Goal: Transaction & Acquisition: Purchase product/service

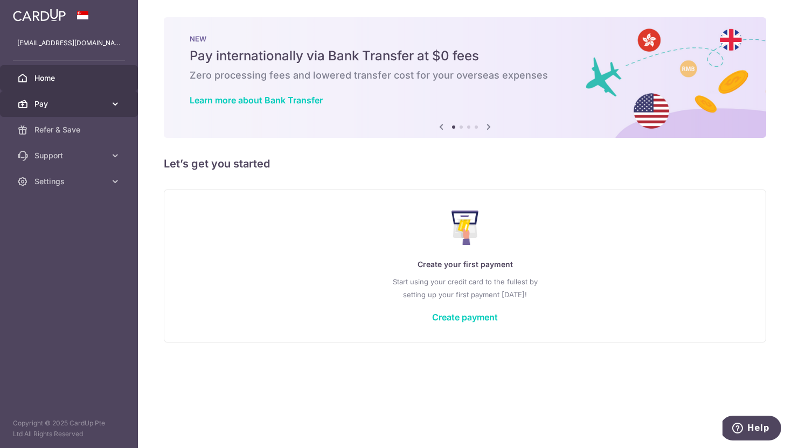
click at [86, 113] on link "Pay" at bounding box center [69, 104] width 138 height 26
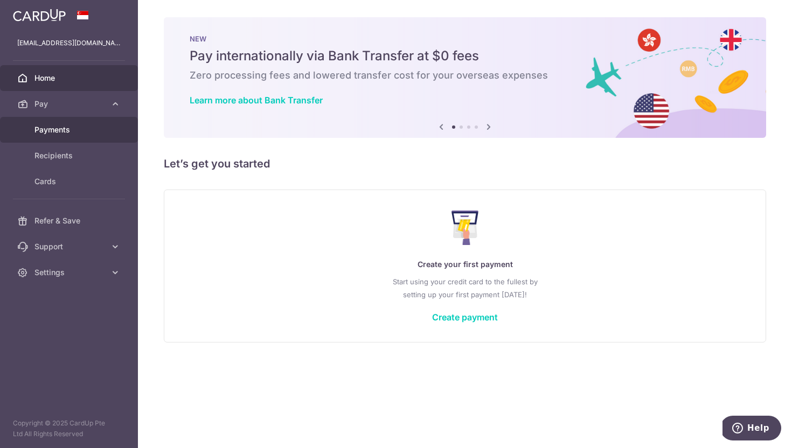
click at [70, 139] on link "Payments" at bounding box center [69, 130] width 138 height 26
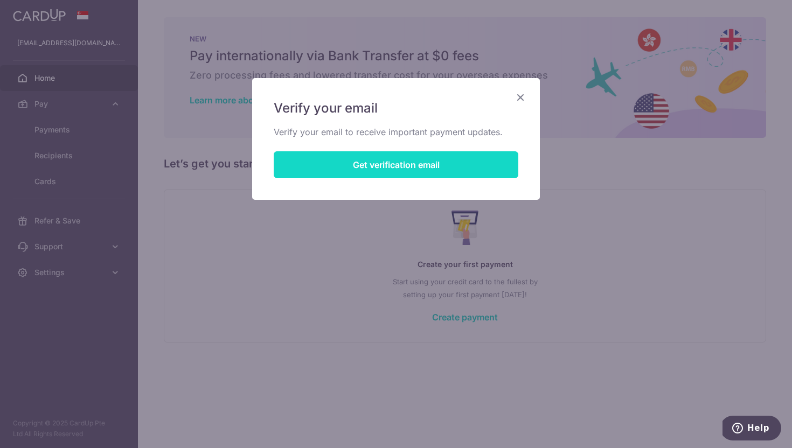
click at [398, 161] on button "Get verification email" at bounding box center [396, 164] width 245 height 27
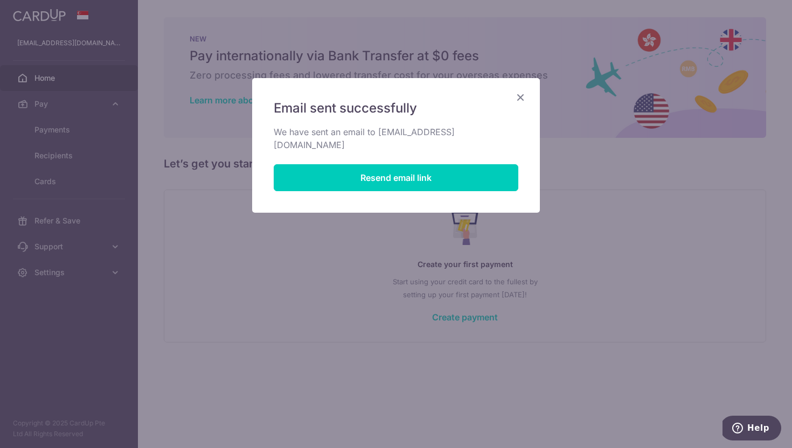
click at [519, 93] on icon "Close" at bounding box center [520, 97] width 13 height 13
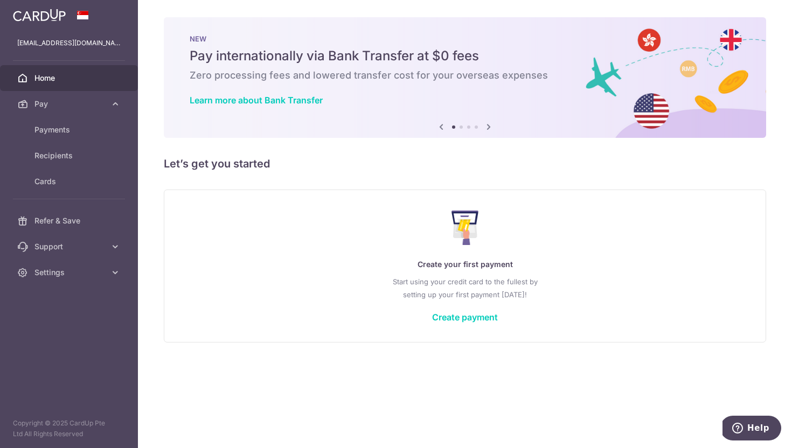
click at [606, 234] on div "Create your first payment Start using your credit card to the fullest by settin…" at bounding box center [465, 266] width 576 height 128
click at [619, 241] on div "Create your first payment Start using your credit card to the fullest by settin…" at bounding box center [465, 266] width 576 height 128
click at [79, 134] on span "Payments" at bounding box center [69, 130] width 71 height 11
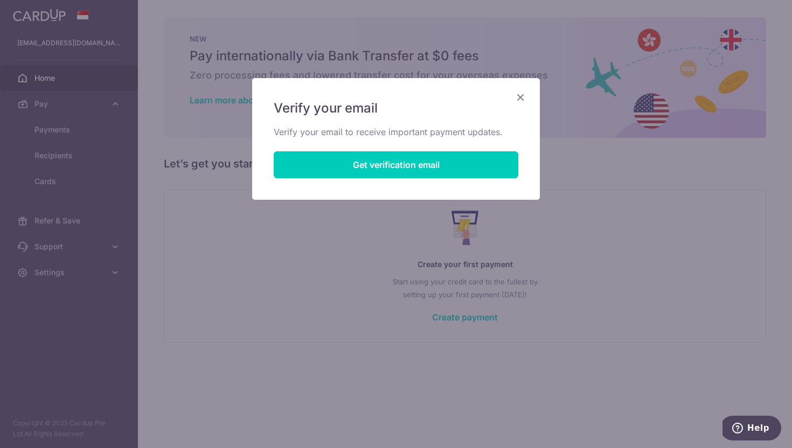
click at [518, 96] on icon "Close" at bounding box center [520, 97] width 13 height 13
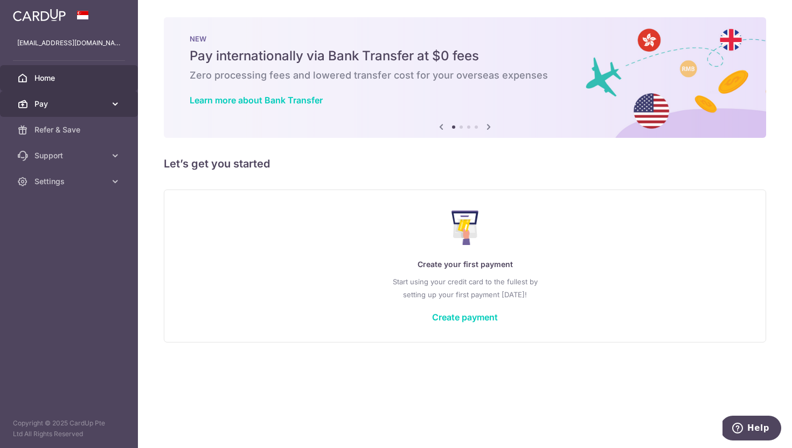
click at [60, 109] on span "Pay" at bounding box center [69, 104] width 71 height 11
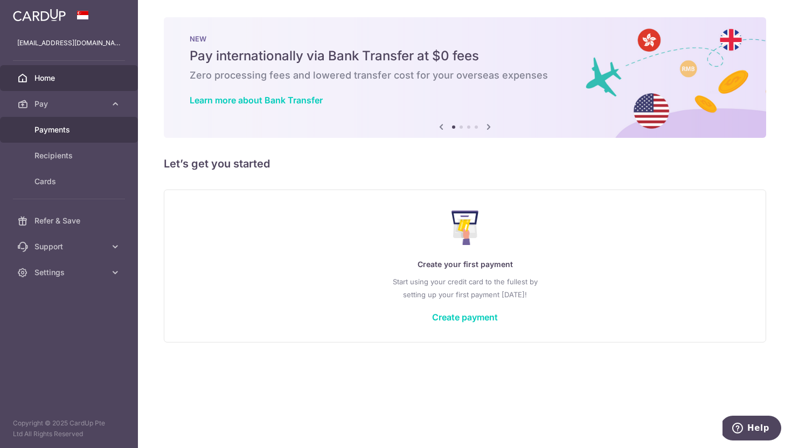
click at [73, 139] on link "Payments" at bounding box center [69, 130] width 138 height 26
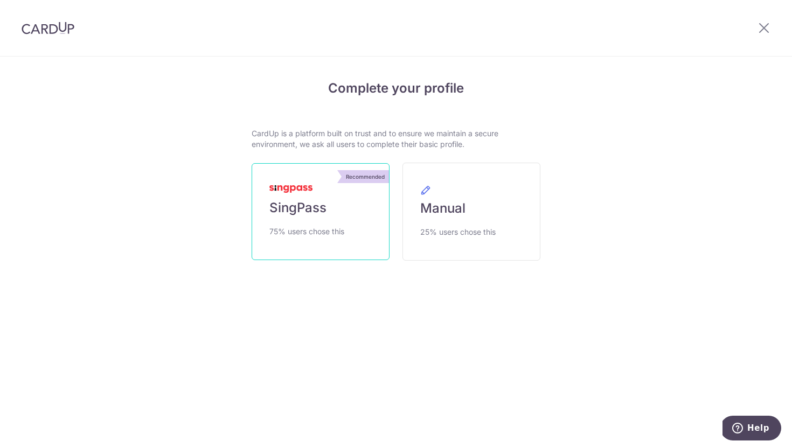
click at [325, 196] on link "Recommended SingPass 75% users chose this" at bounding box center [321, 211] width 138 height 97
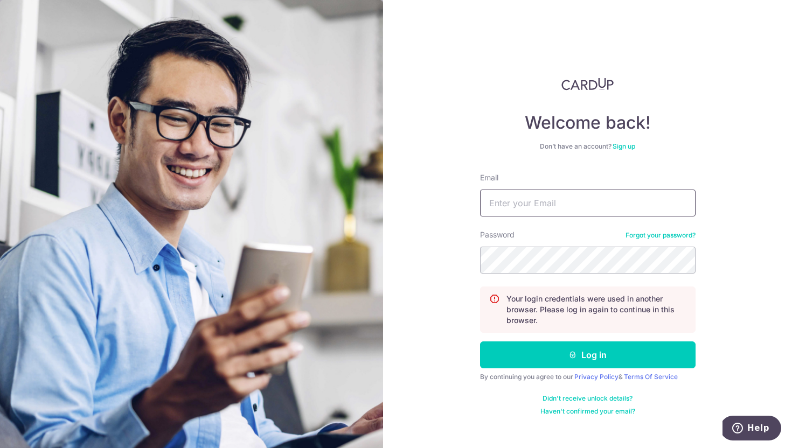
click at [579, 207] on input "Email" at bounding box center [588, 203] width 216 height 27
type input "[EMAIL_ADDRESS][DOMAIN_NAME]"
click at [480, 342] on button "Log in" at bounding box center [588, 355] width 216 height 27
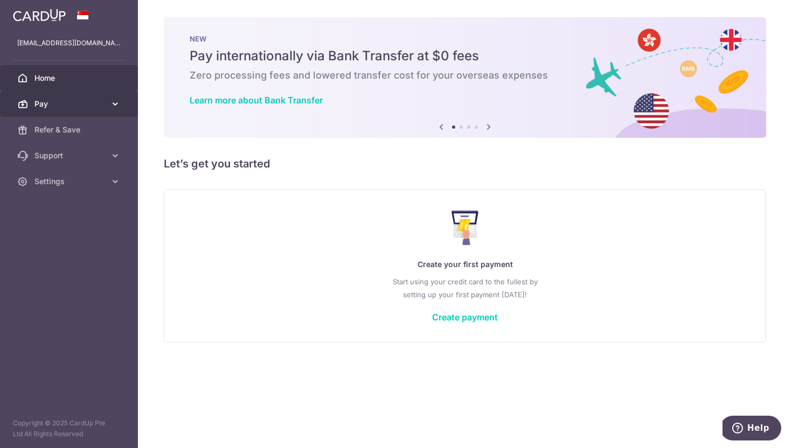
click at [75, 112] on link "Pay" at bounding box center [69, 104] width 138 height 26
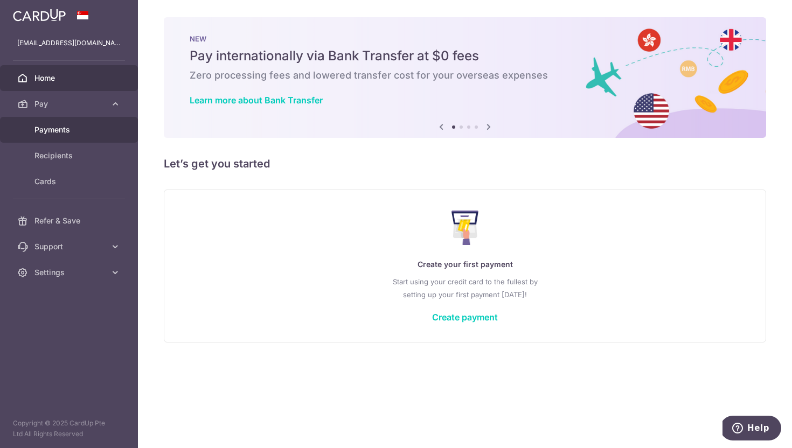
click at [94, 136] on link "Payments" at bounding box center [69, 130] width 138 height 26
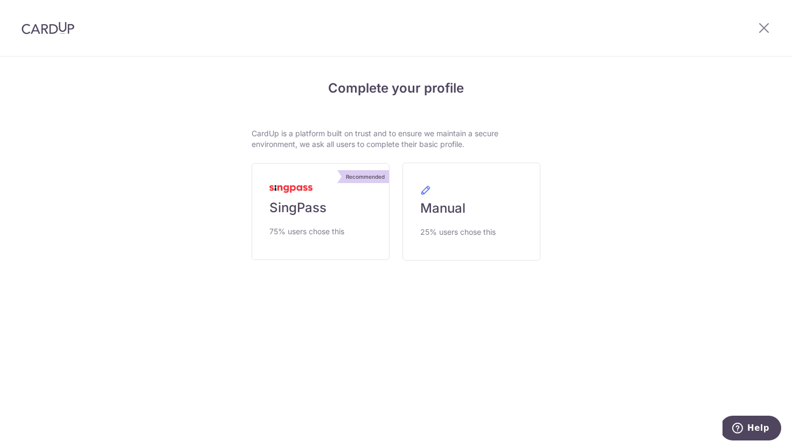
click at [315, 223] on link "Recommended SingPass 75% users chose this" at bounding box center [321, 211] width 138 height 97
